Goal: Task Accomplishment & Management: Manage account settings

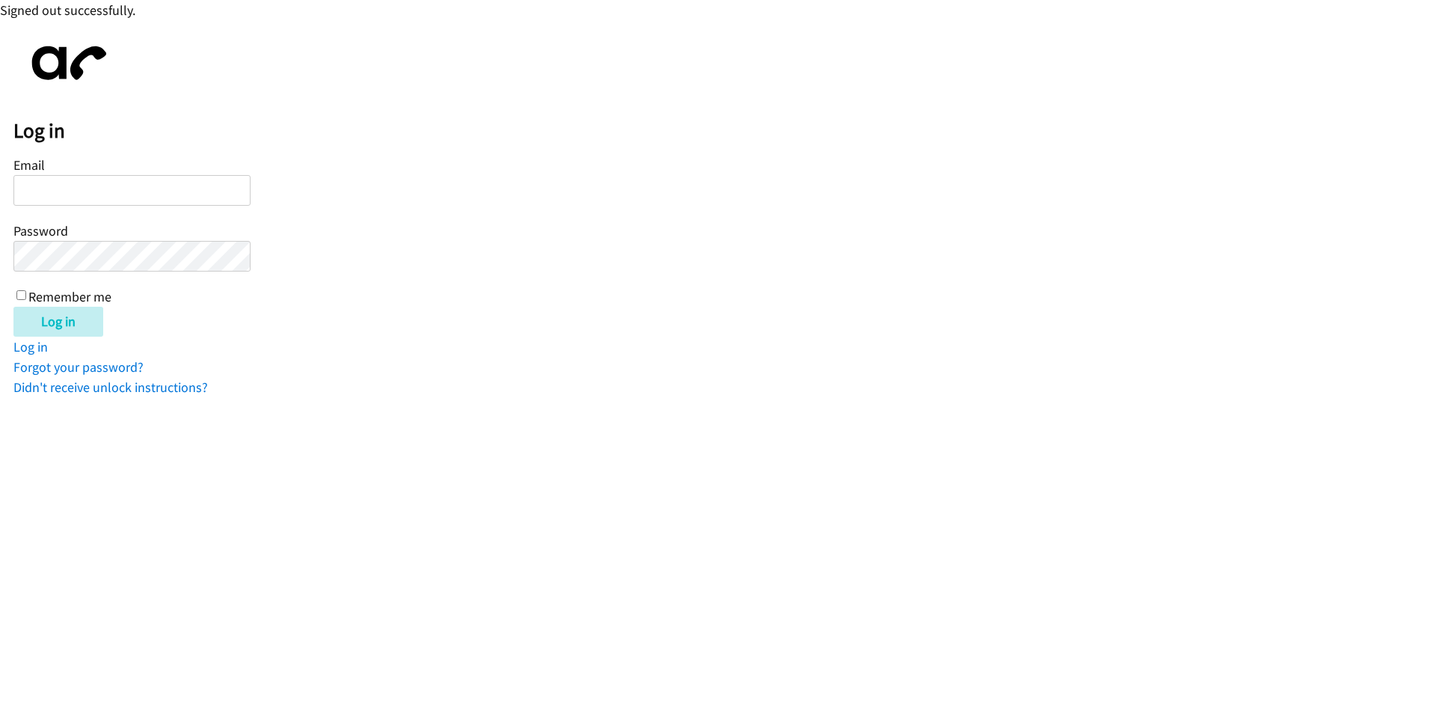
click at [57, 193] on input "Email" at bounding box center [131, 190] width 237 height 31
type input "[EMAIL_ADDRESS][DOMAIN_NAME]"
click at [20, 298] on input "Remember me" at bounding box center [21, 295] width 10 height 10
checkbox input "true"
click at [46, 319] on input "Log in" at bounding box center [58, 322] width 90 height 30
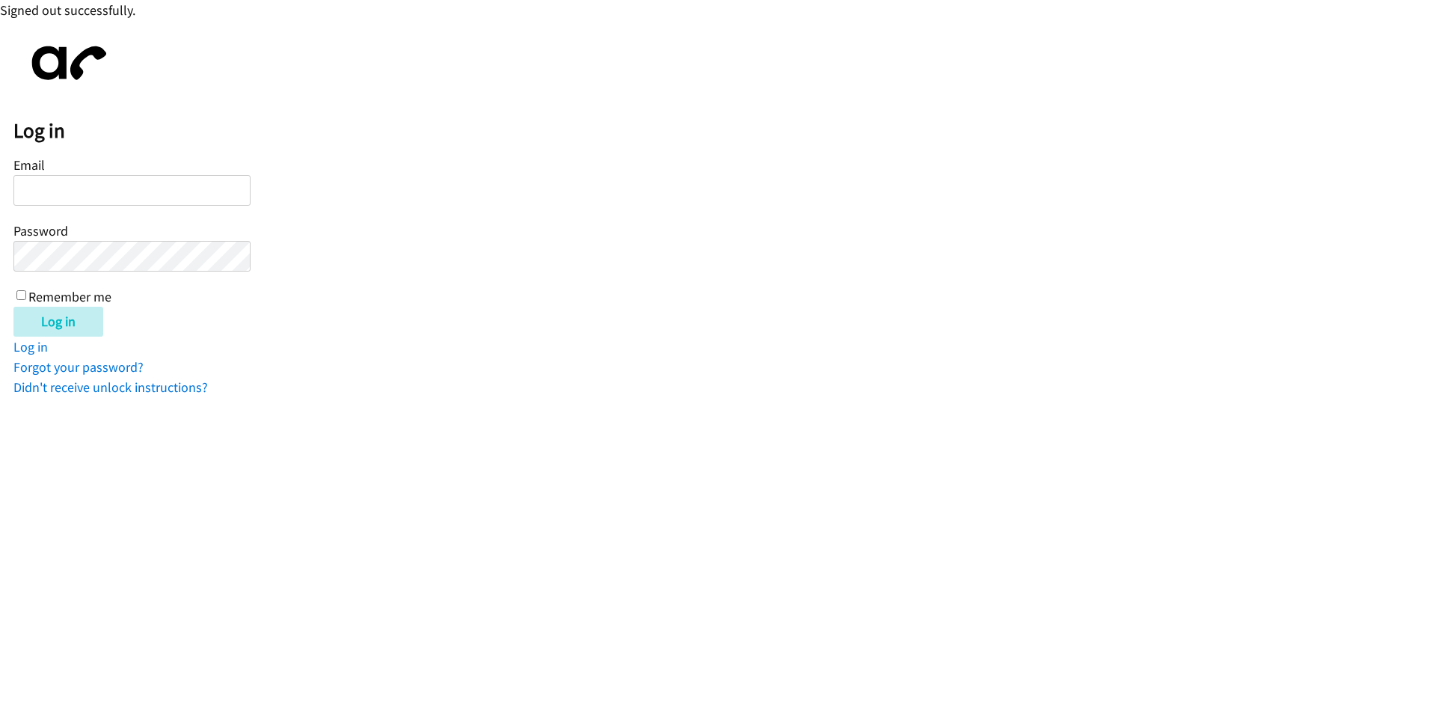
click at [60, 194] on input "Email" at bounding box center [131, 190] width 237 height 31
type input "[EMAIL_ADDRESS][DOMAIN_NAME]"
click at [52, 315] on input "Log in" at bounding box center [58, 322] width 90 height 30
